Goal: Information Seeking & Learning: Learn about a topic

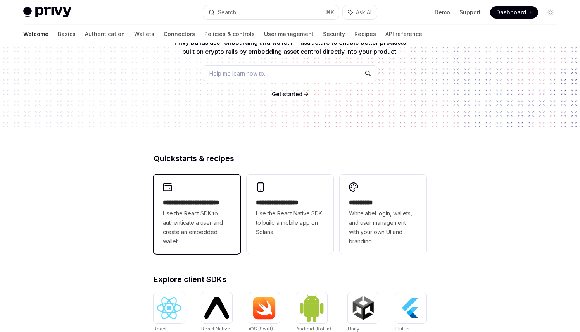
scroll to position [86, 0]
click at [200, 236] on span "Use the React SDK to authenticate a user and create an embedded wallet." at bounding box center [197, 227] width 68 height 37
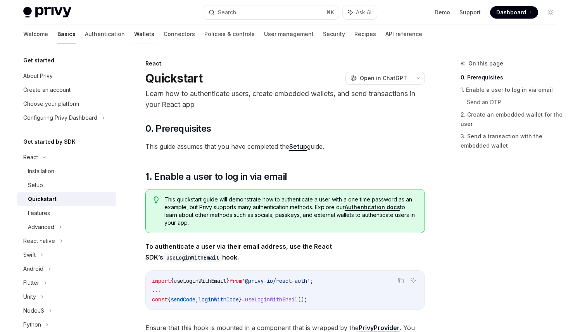
click at [134, 37] on link "Wallets" at bounding box center [144, 34] width 20 height 19
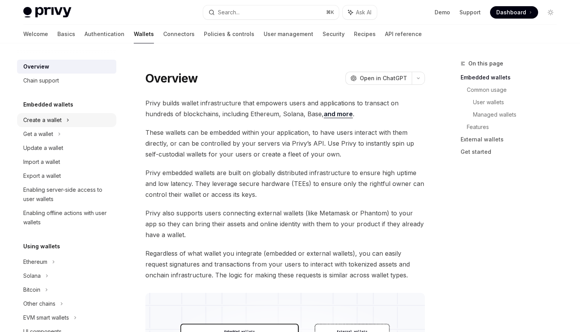
click at [57, 121] on div "Create a wallet" at bounding box center [42, 120] width 38 height 9
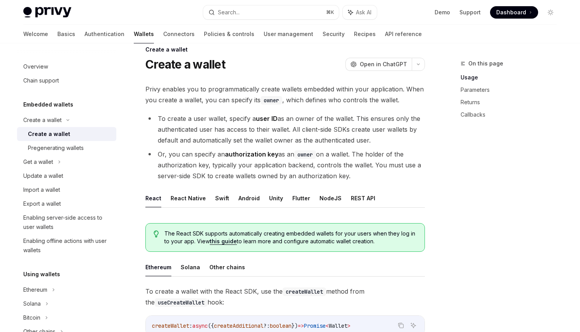
scroll to position [18, 0]
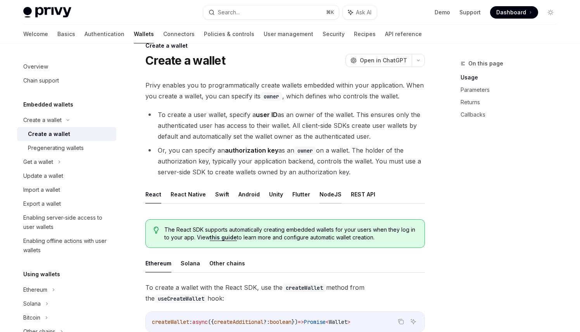
click at [319, 197] on button "NodeJS" at bounding box center [330, 194] width 22 height 18
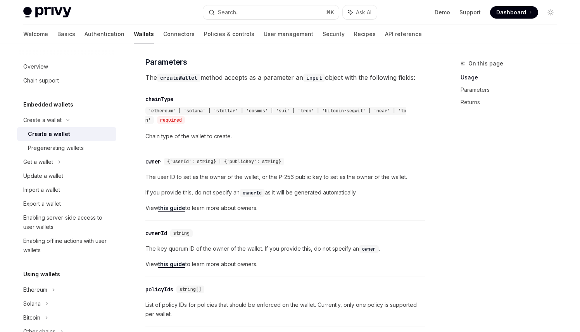
scroll to position [359, 0]
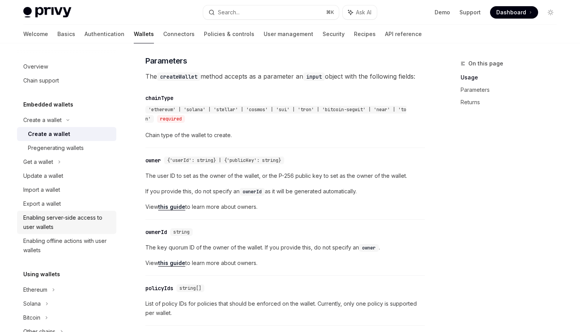
click at [88, 224] on div "Enabling server-side access to user wallets" at bounding box center [67, 222] width 88 height 19
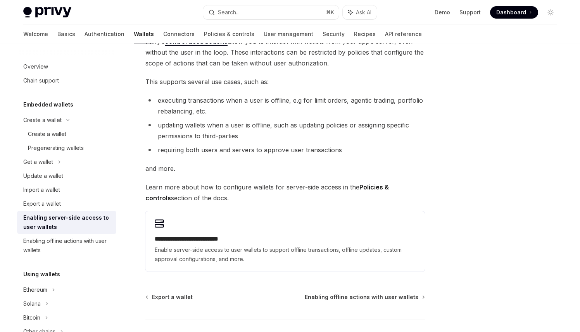
scroll to position [130, 0]
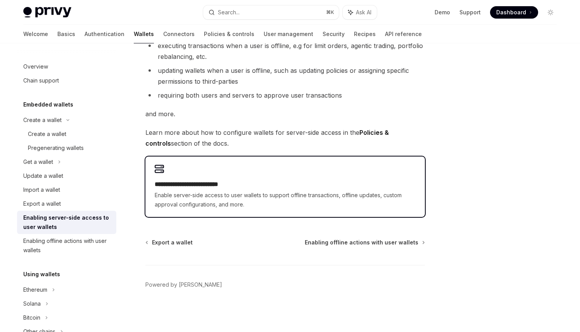
click at [264, 194] on span "Enable server-side access to user wallets to support offline transactions, offl…" at bounding box center [285, 200] width 261 height 19
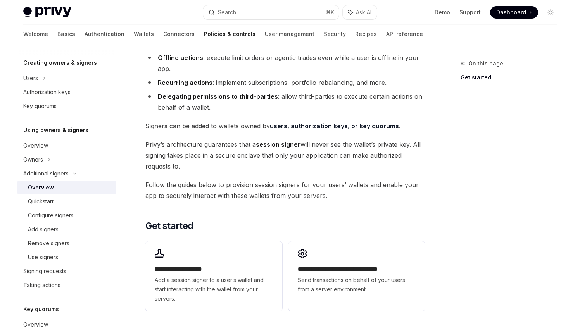
scroll to position [124, 0]
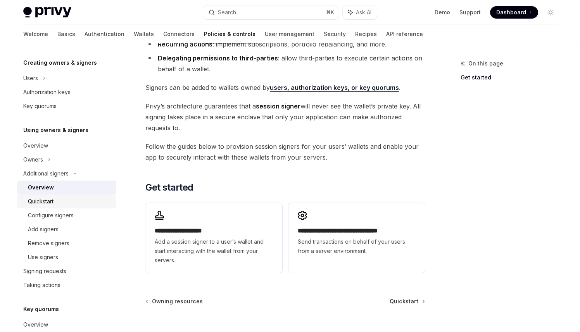
click at [80, 200] on div "Quickstart" at bounding box center [70, 201] width 84 height 9
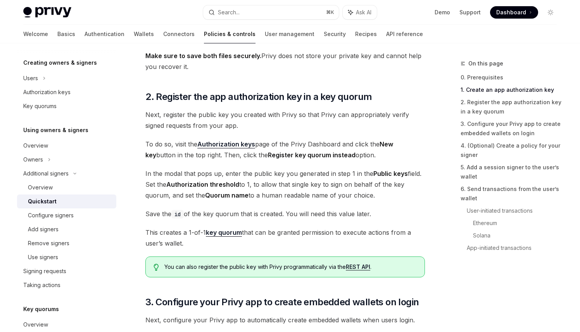
scroll to position [501, 0]
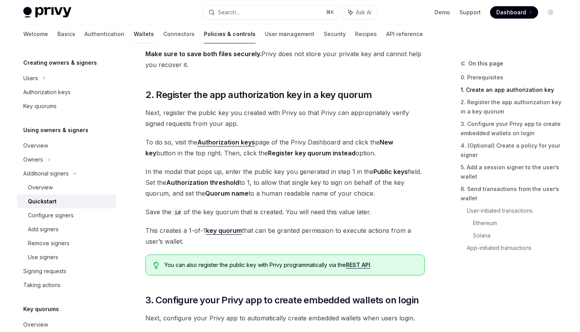
click at [134, 35] on link "Wallets" at bounding box center [144, 34] width 20 height 19
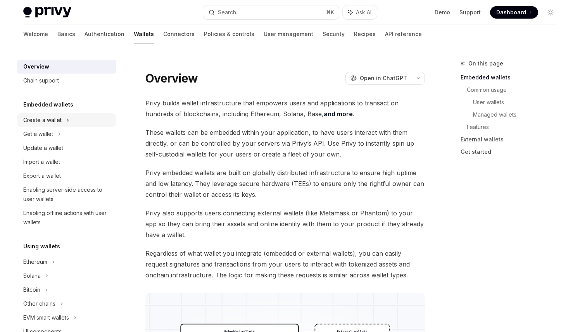
click at [52, 123] on div "Create a wallet" at bounding box center [42, 120] width 38 height 9
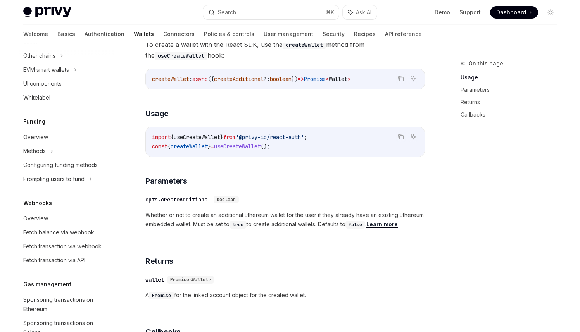
scroll to position [281, 0]
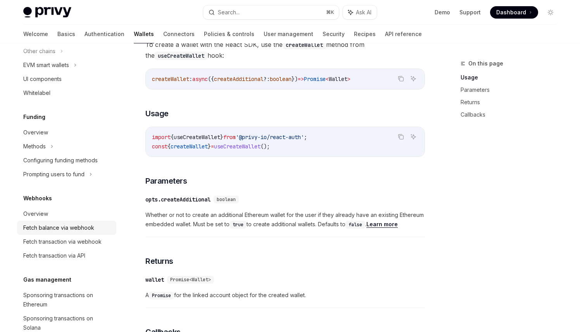
click at [88, 227] on div "Fetch balance via webhook" at bounding box center [58, 227] width 71 height 9
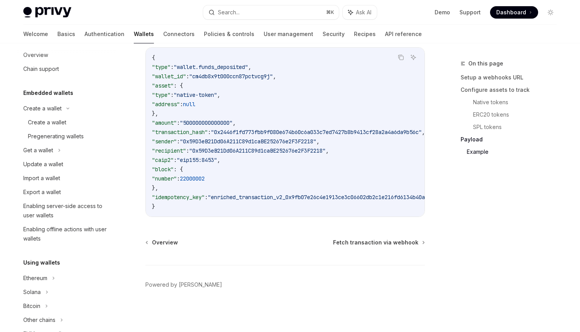
scroll to position [14, 0]
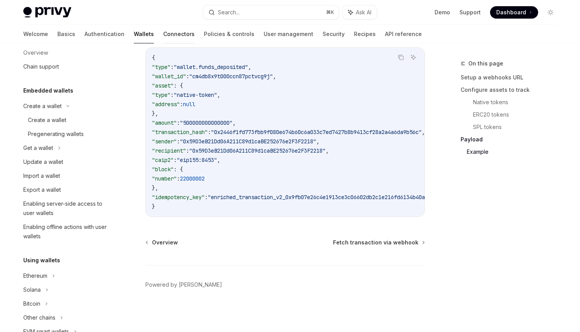
click at [163, 43] on div at bounding box center [178, 43] width 31 height 1
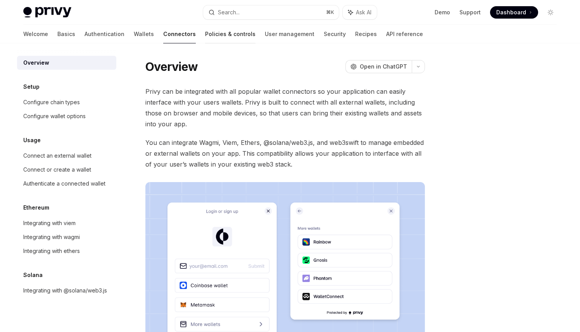
click at [205, 29] on link "Policies & controls" at bounding box center [230, 34] width 50 height 19
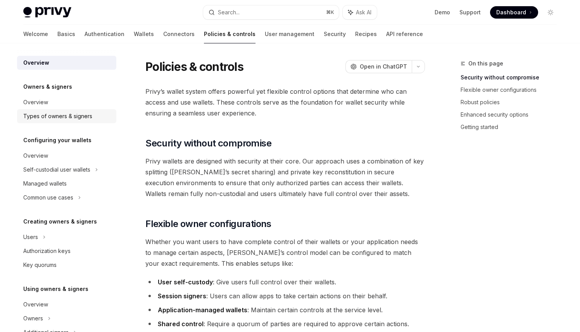
click at [50, 122] on link "Types of owners & signers" at bounding box center [66, 116] width 99 height 14
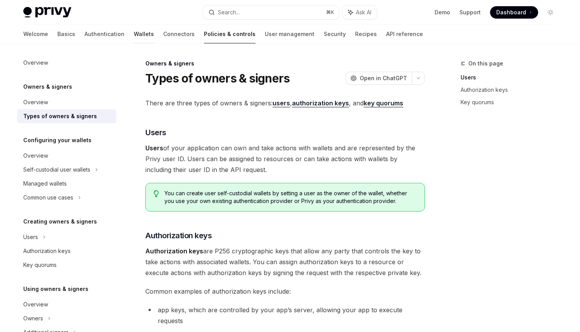
click at [134, 34] on link "Wallets" at bounding box center [144, 34] width 20 height 19
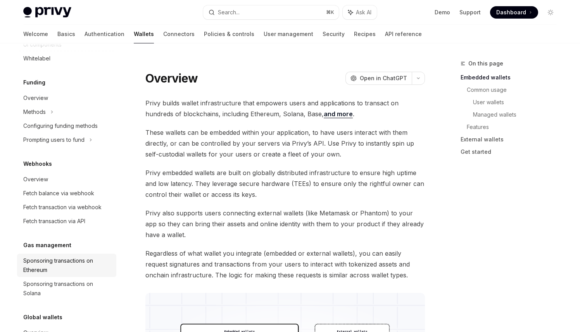
scroll to position [280, 0]
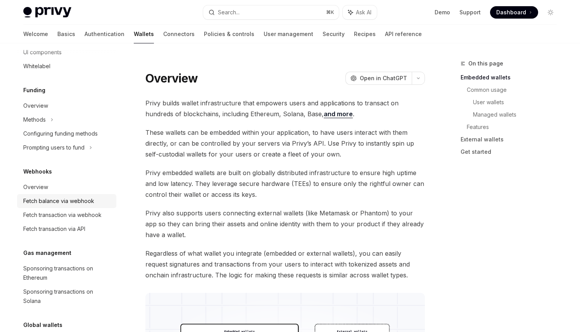
click at [58, 199] on div "Fetch balance via webhook" at bounding box center [58, 201] width 71 height 9
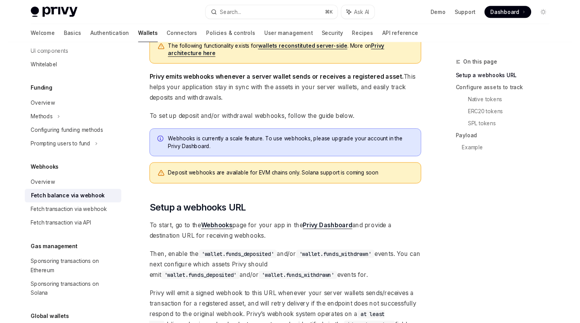
scroll to position [280, 0]
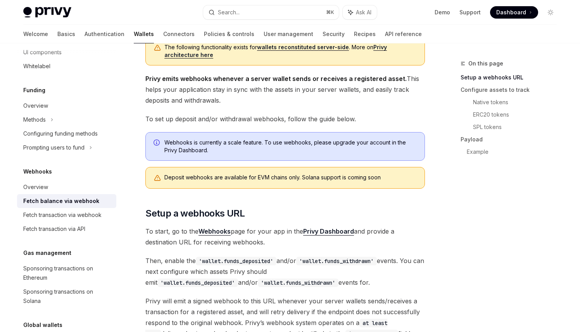
type textarea "*"
